Goal: Information Seeking & Learning: Find specific fact

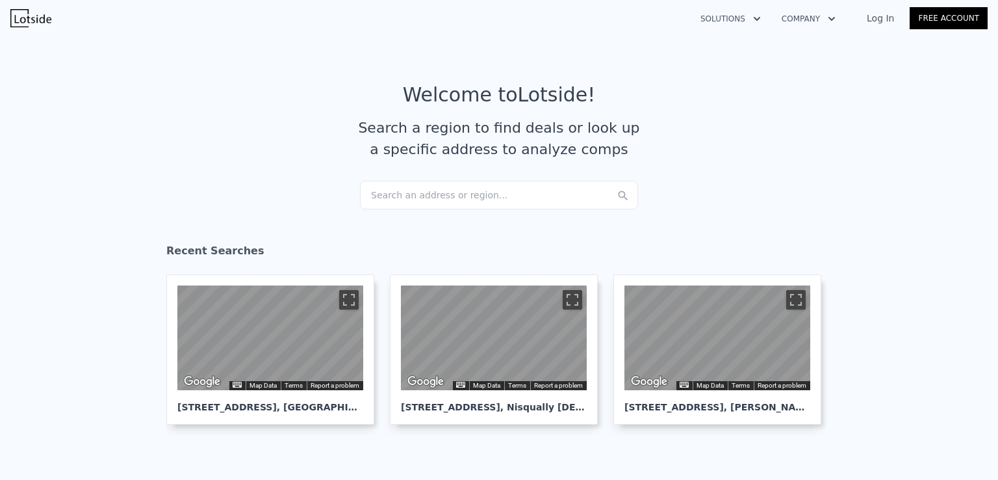
click at [408, 195] on div "Search an address or region..." at bounding box center [499, 195] width 278 height 29
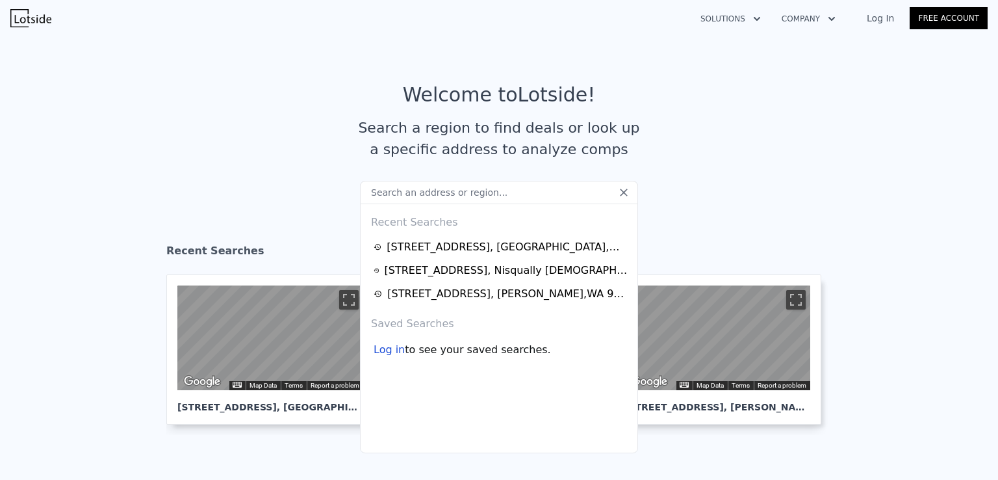
click at [415, 189] on input "text" at bounding box center [499, 192] width 278 height 23
paste input "[STREET_ADDRESS][PERSON_NAME]"
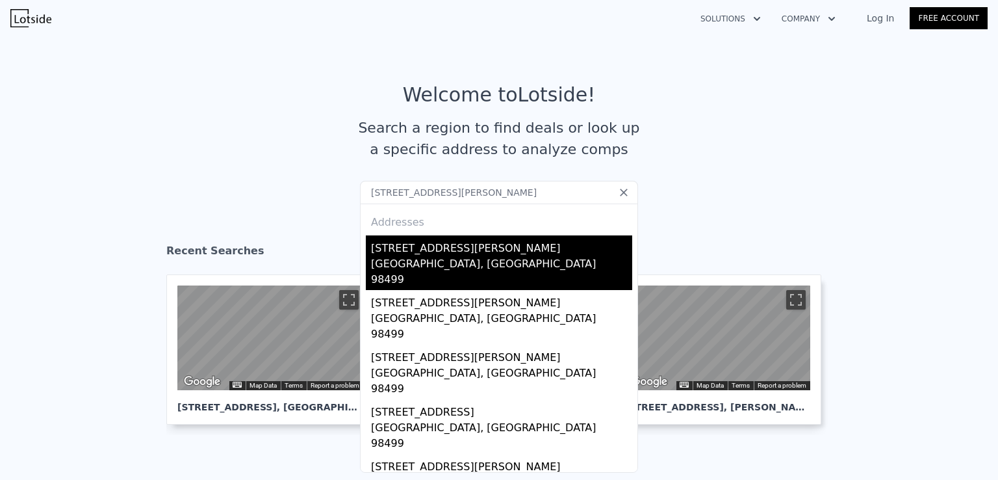
type input "[STREET_ADDRESS][PERSON_NAME]"
click at [491, 255] on div "[STREET_ADDRESS][PERSON_NAME]" at bounding box center [501, 245] width 261 height 21
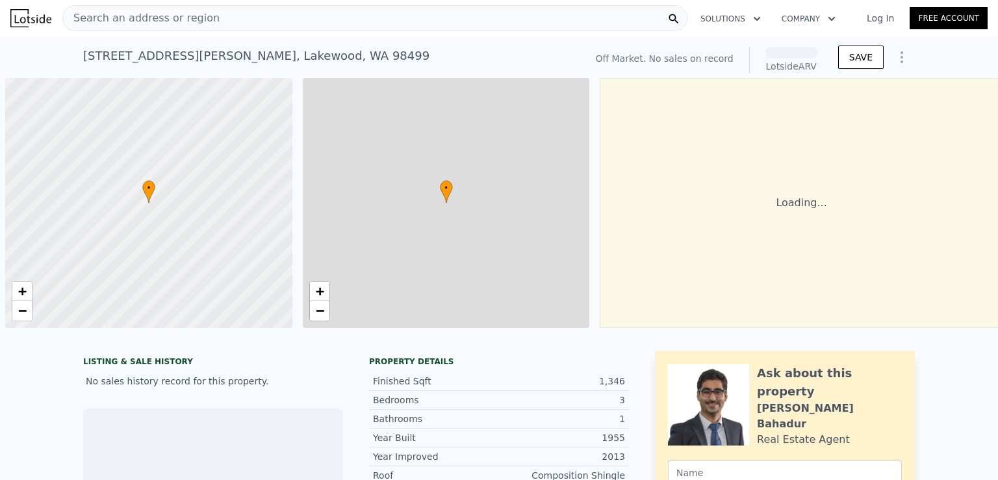
scroll to position [0, 5]
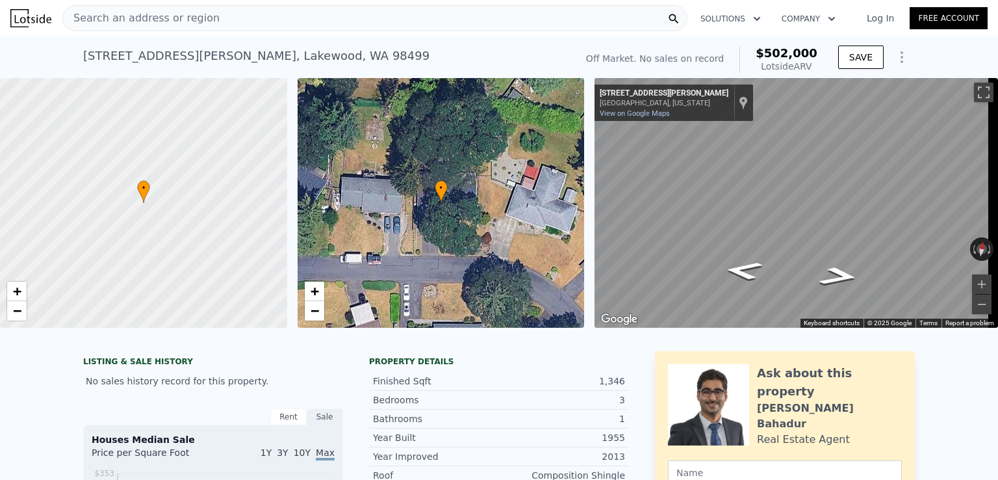
click at [785, 50] on span "$502,000" at bounding box center [787, 53] width 62 height 14
copy span "$502,000"
